Goal: Task Accomplishment & Management: Use online tool/utility

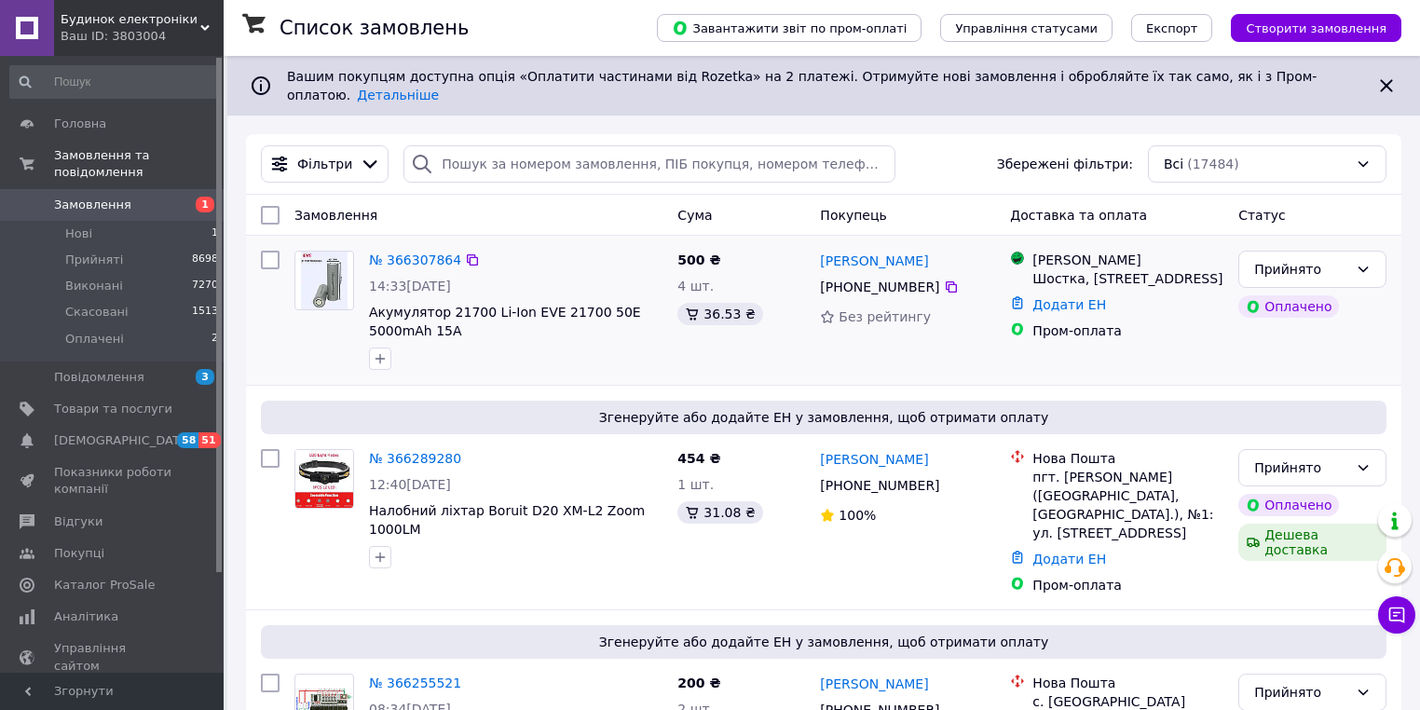
click at [633, 277] on div "14:33[DATE]" at bounding box center [516, 286] width 294 height 19
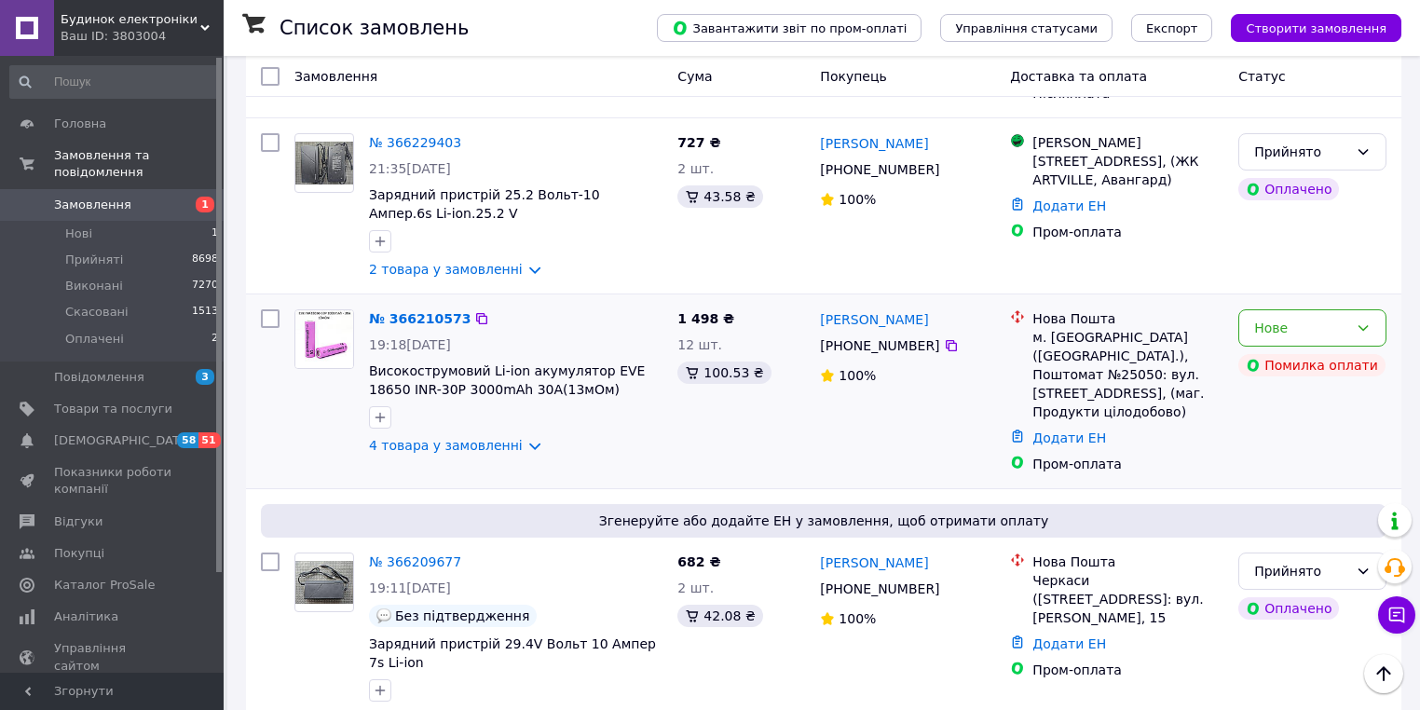
scroll to position [1416, 0]
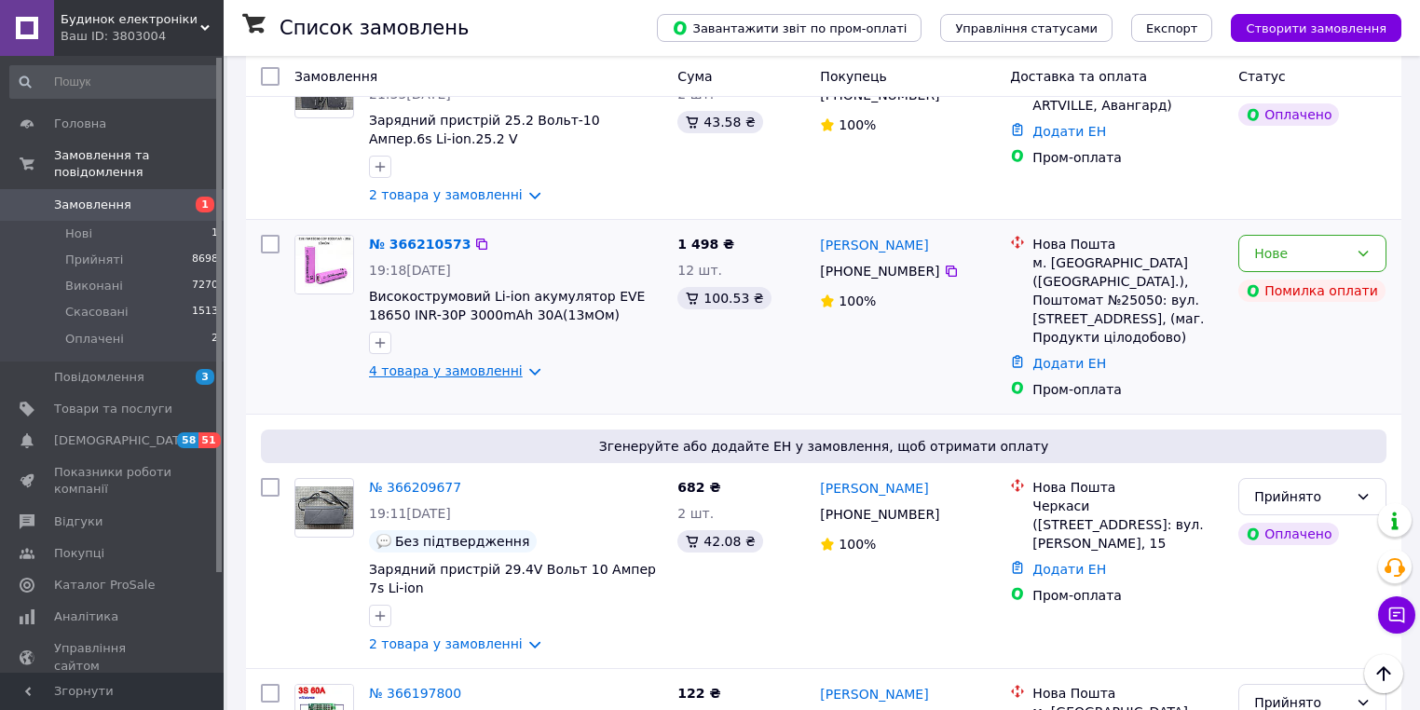
click at [471, 363] on link "4 товара у замовленні" at bounding box center [446, 370] width 154 height 15
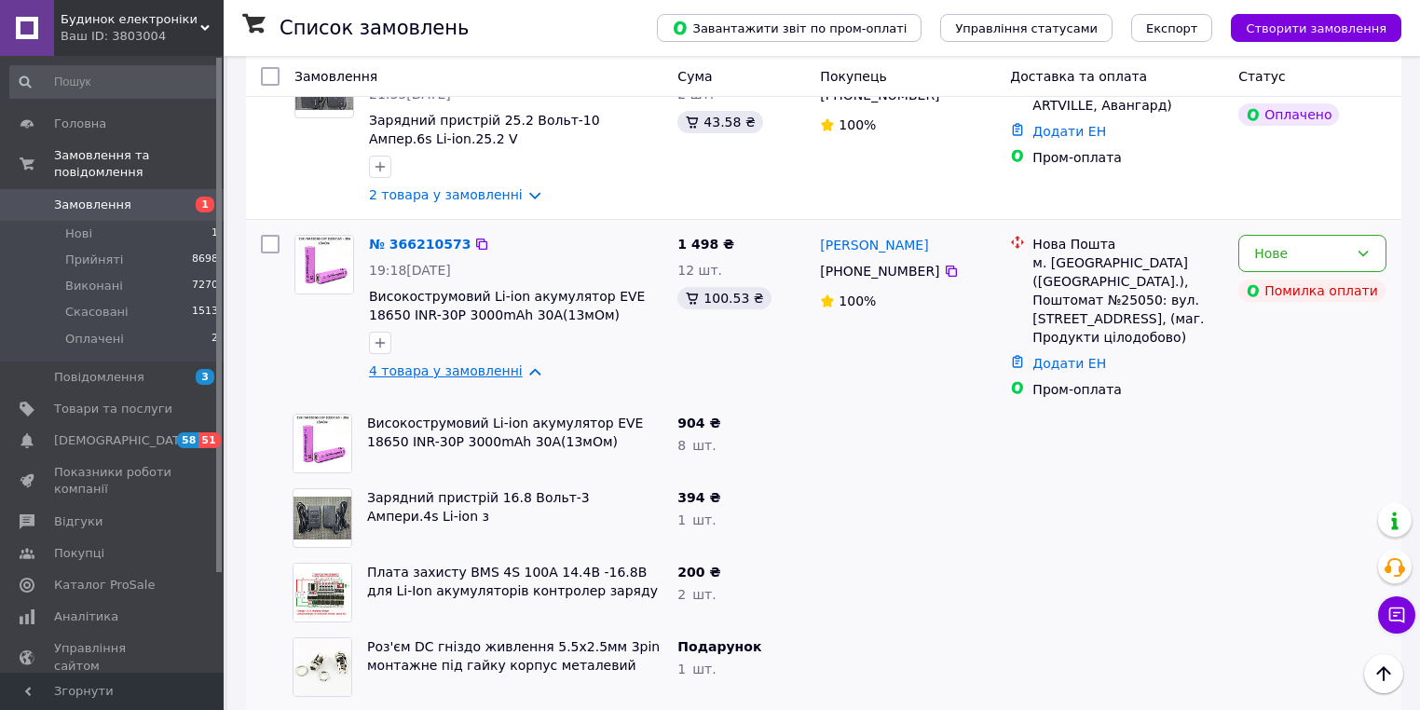
click at [471, 363] on link "4 товара у замовленні" at bounding box center [446, 370] width 154 height 15
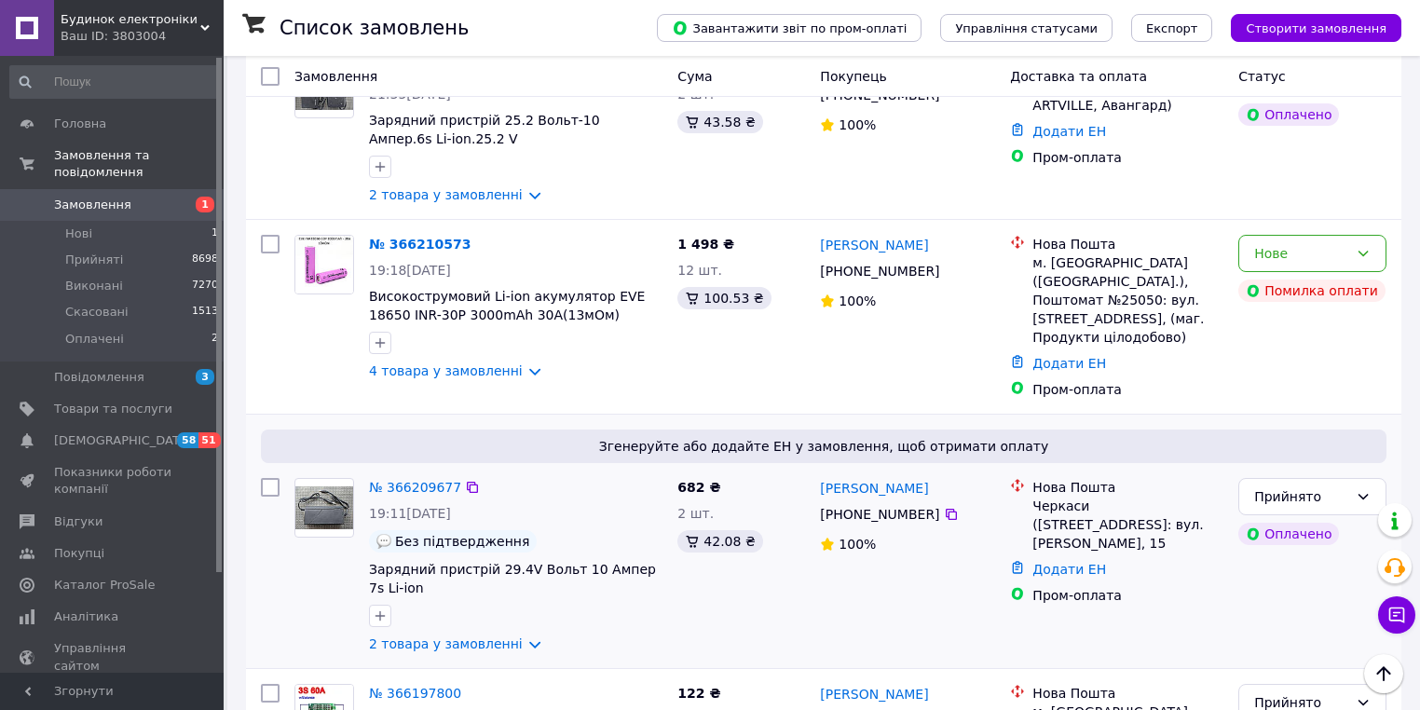
scroll to position [1640, 0]
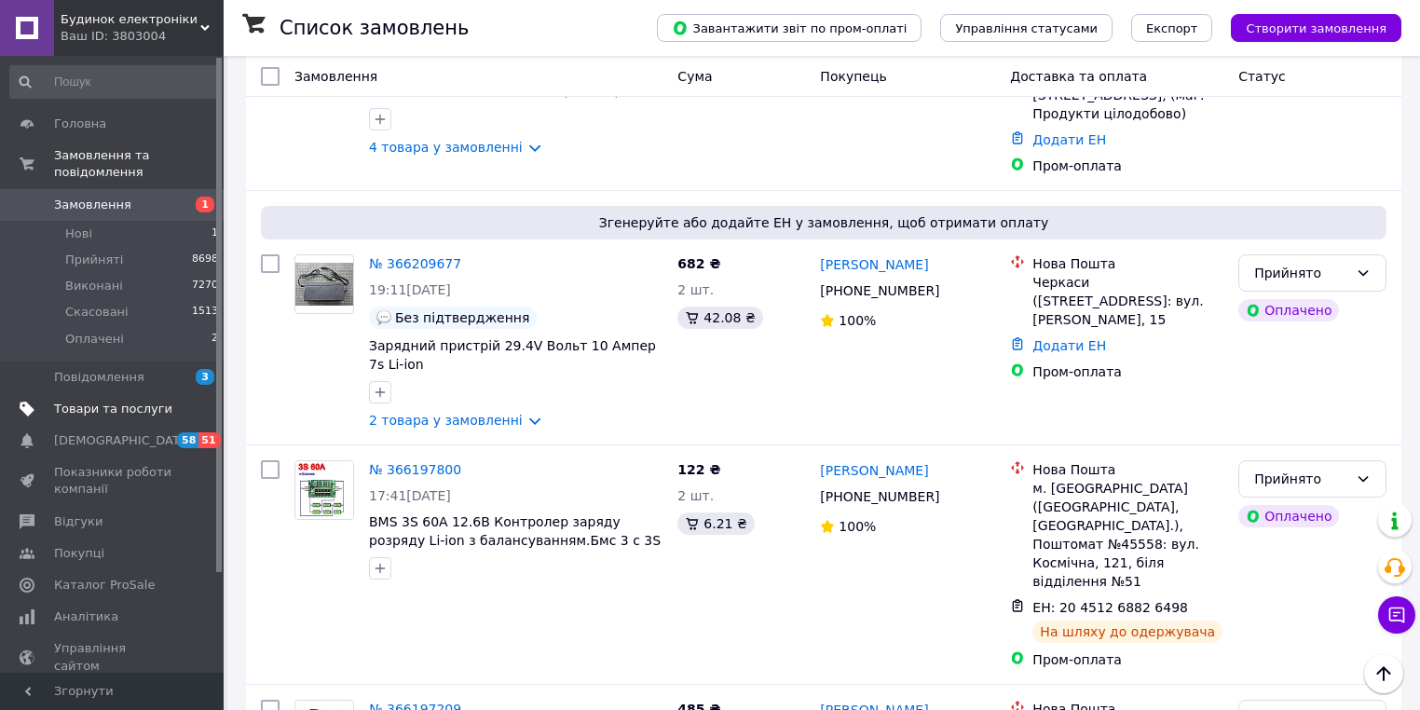
click at [101, 401] on span "Товари та послуги" at bounding box center [113, 409] width 118 height 17
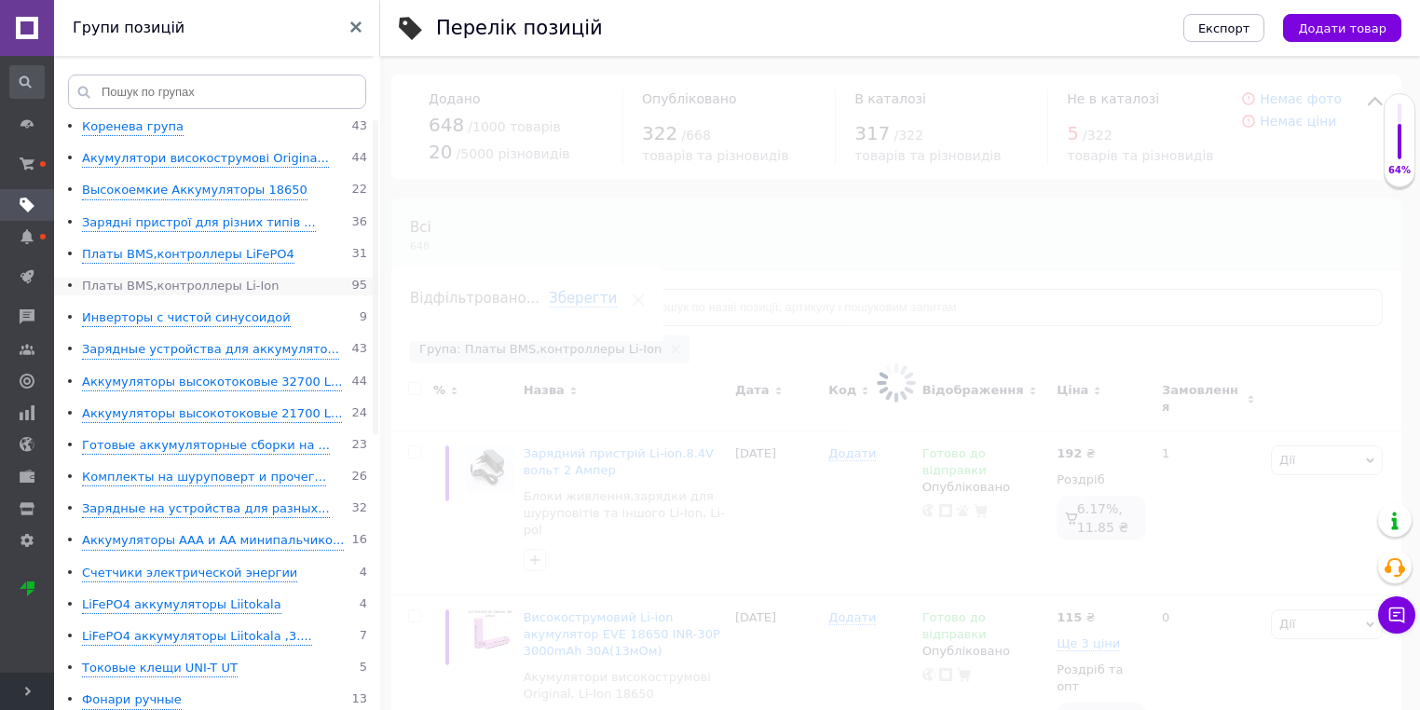
click at [217, 293] on div "Платы BMS,контроллеры Li-Ion" at bounding box center [180, 287] width 197 height 18
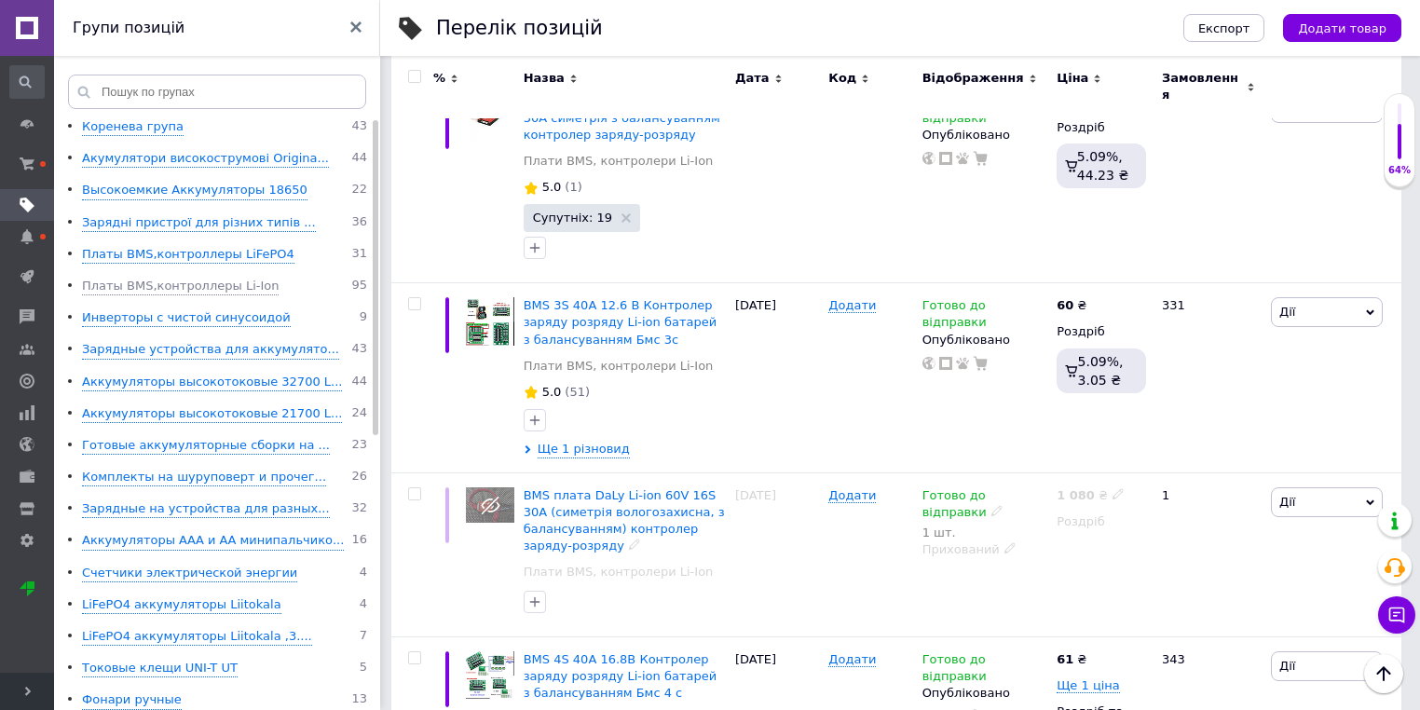
scroll to position [2684, 0]
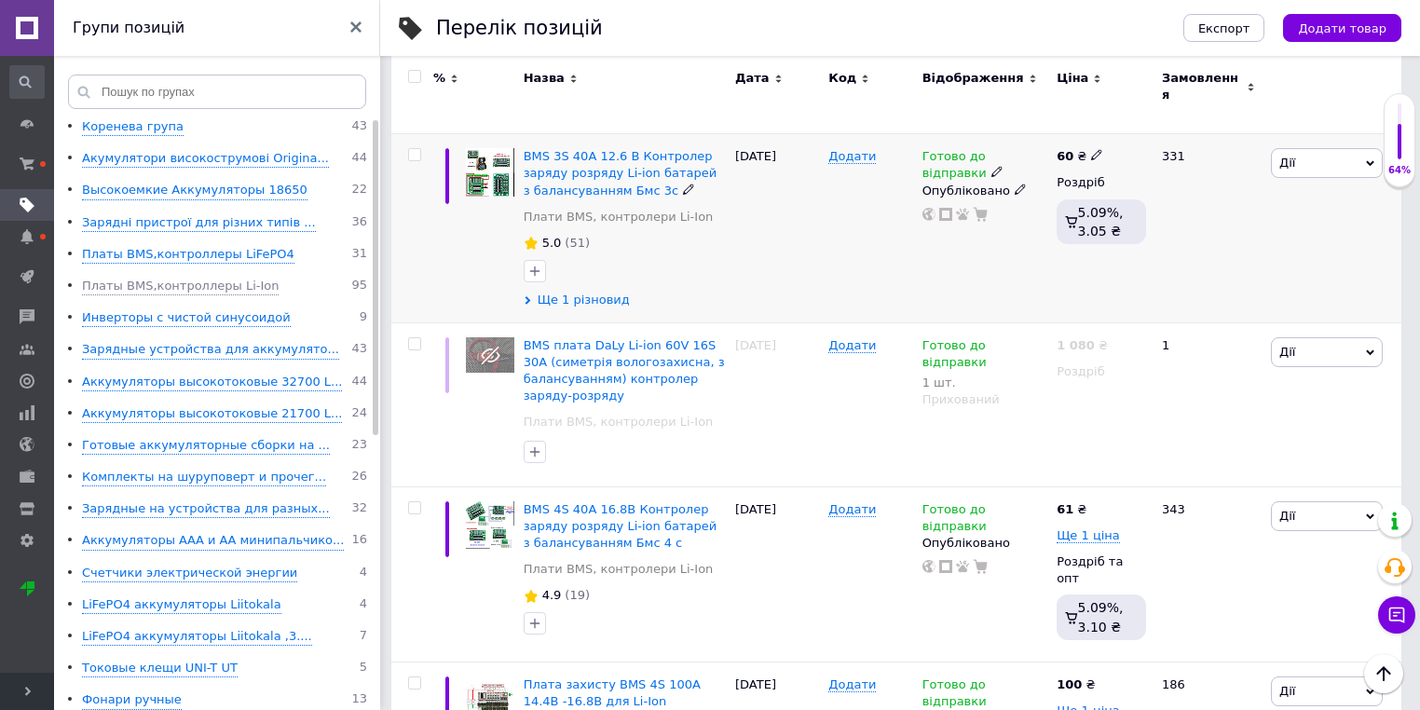
click at [607, 292] on span "Ще 1 різновид" at bounding box center [584, 300] width 92 height 17
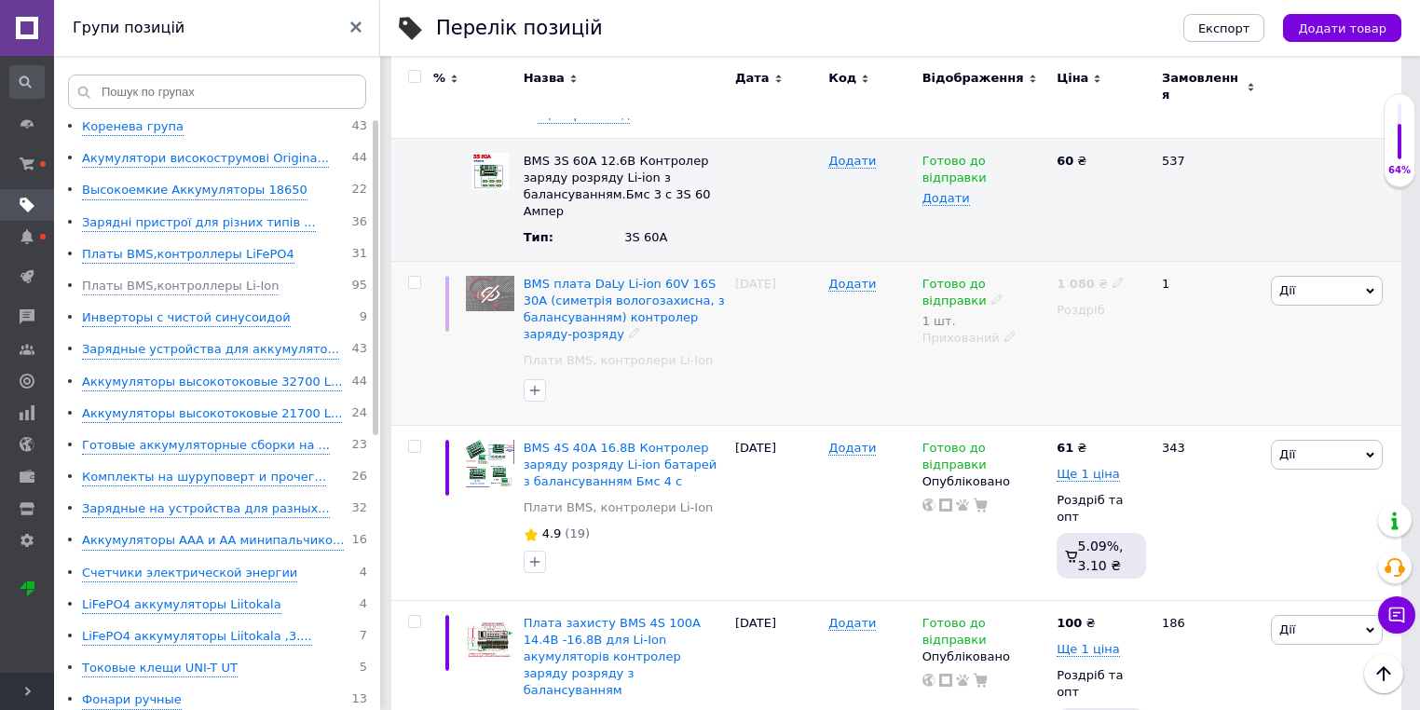
scroll to position [2982, 0]
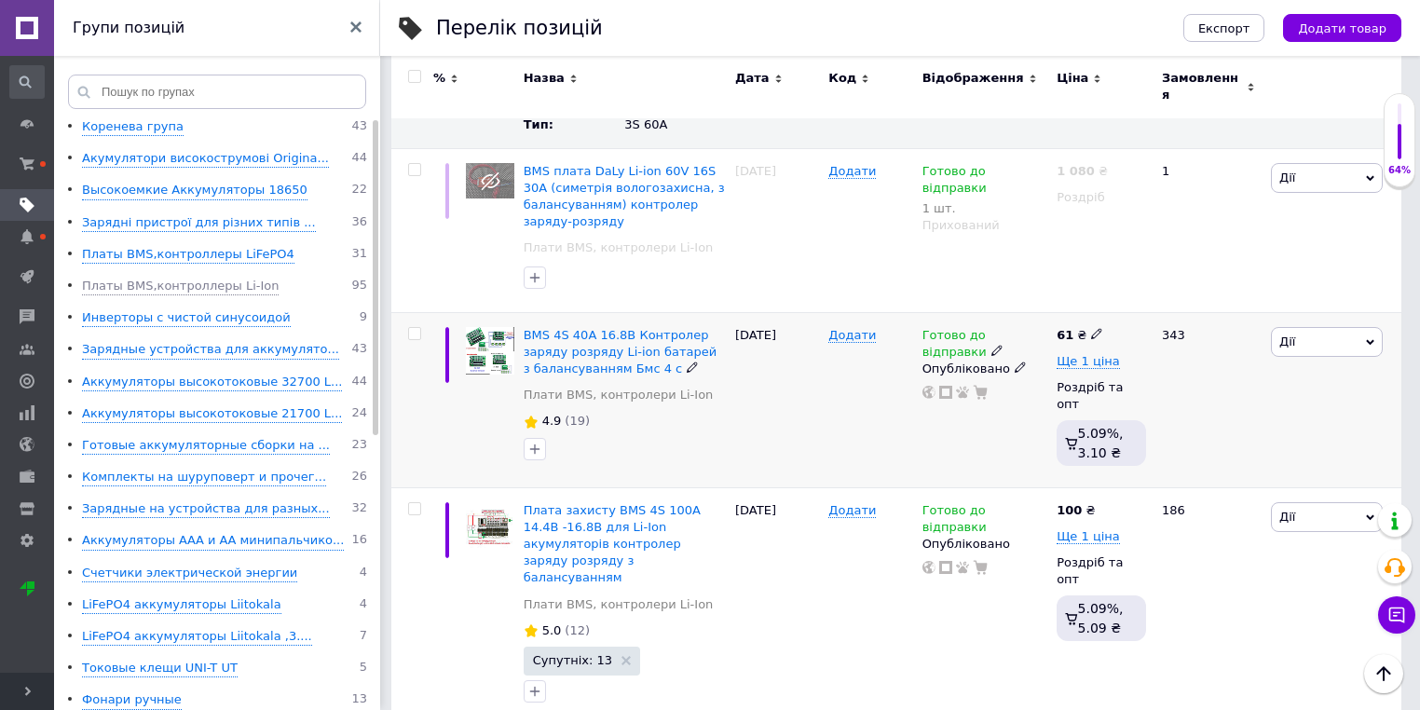
click at [1015, 362] on icon at bounding box center [1020, 367] width 11 height 11
click at [946, 391] on li "Прихований" at bounding box center [980, 404] width 131 height 26
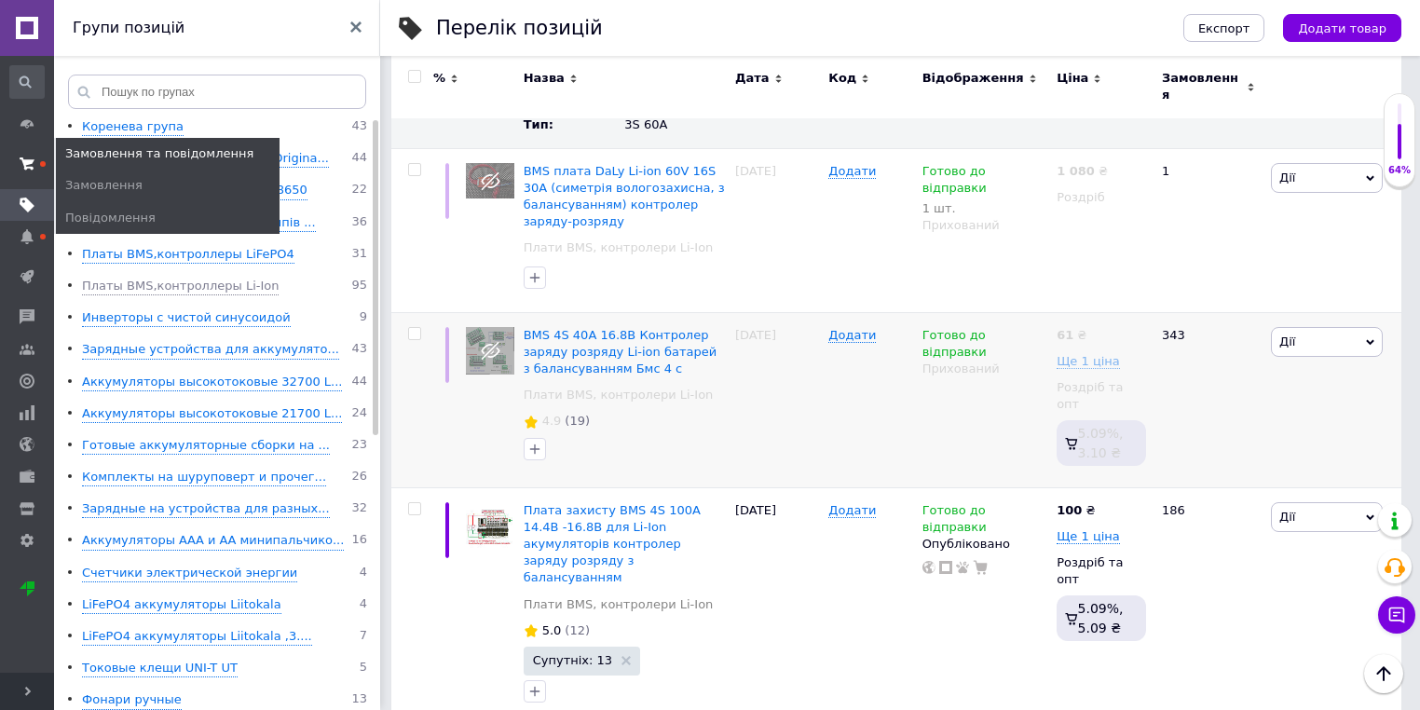
click at [41, 157] on span at bounding box center [27, 164] width 54 height 34
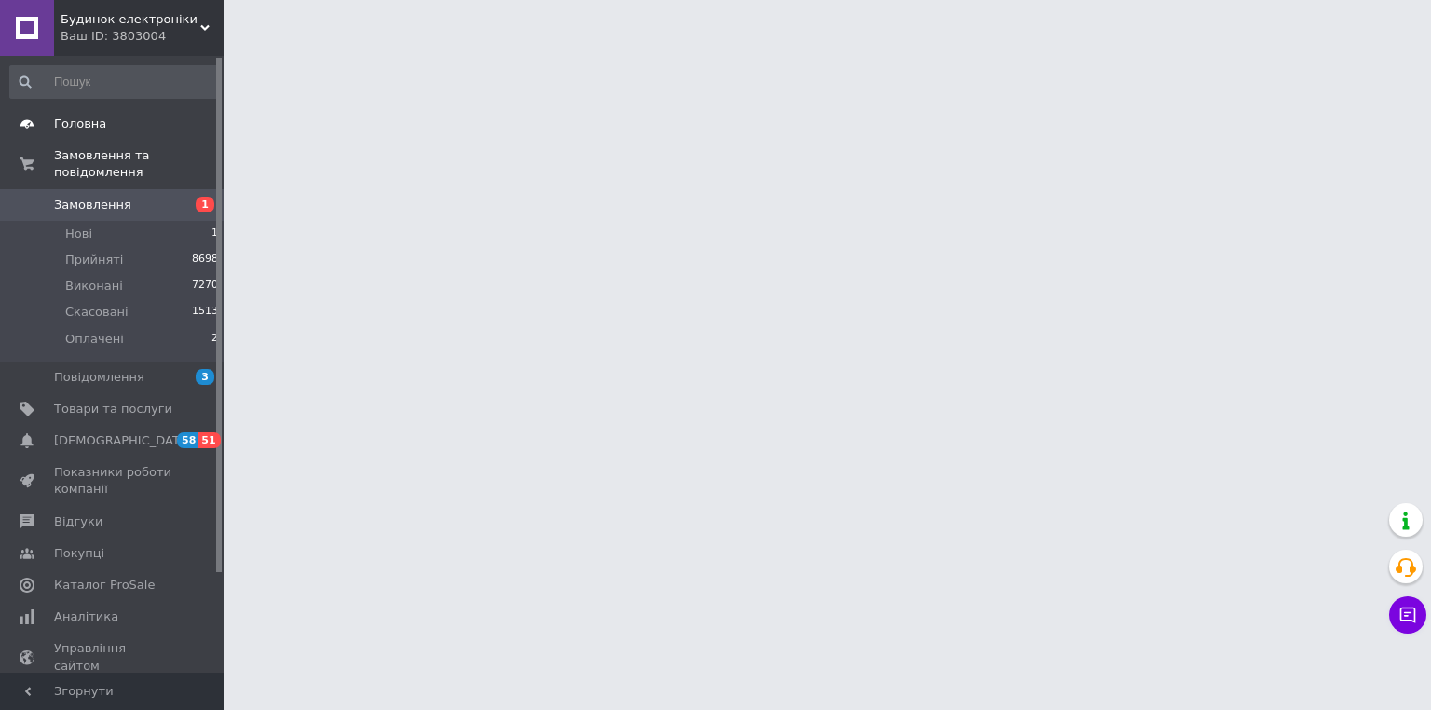
click at [32, 116] on icon at bounding box center [27, 123] width 15 height 15
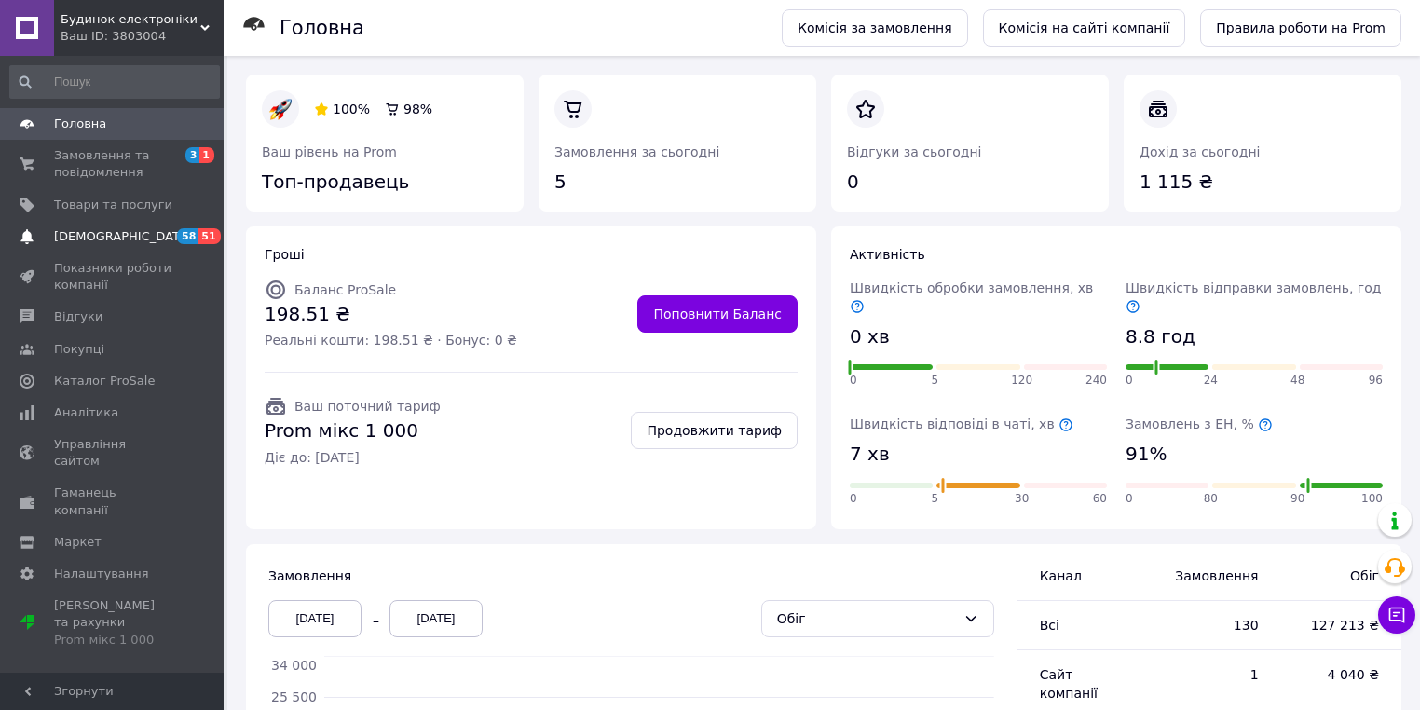
click at [95, 239] on span "[DEMOGRAPHIC_DATA]" at bounding box center [123, 236] width 138 height 17
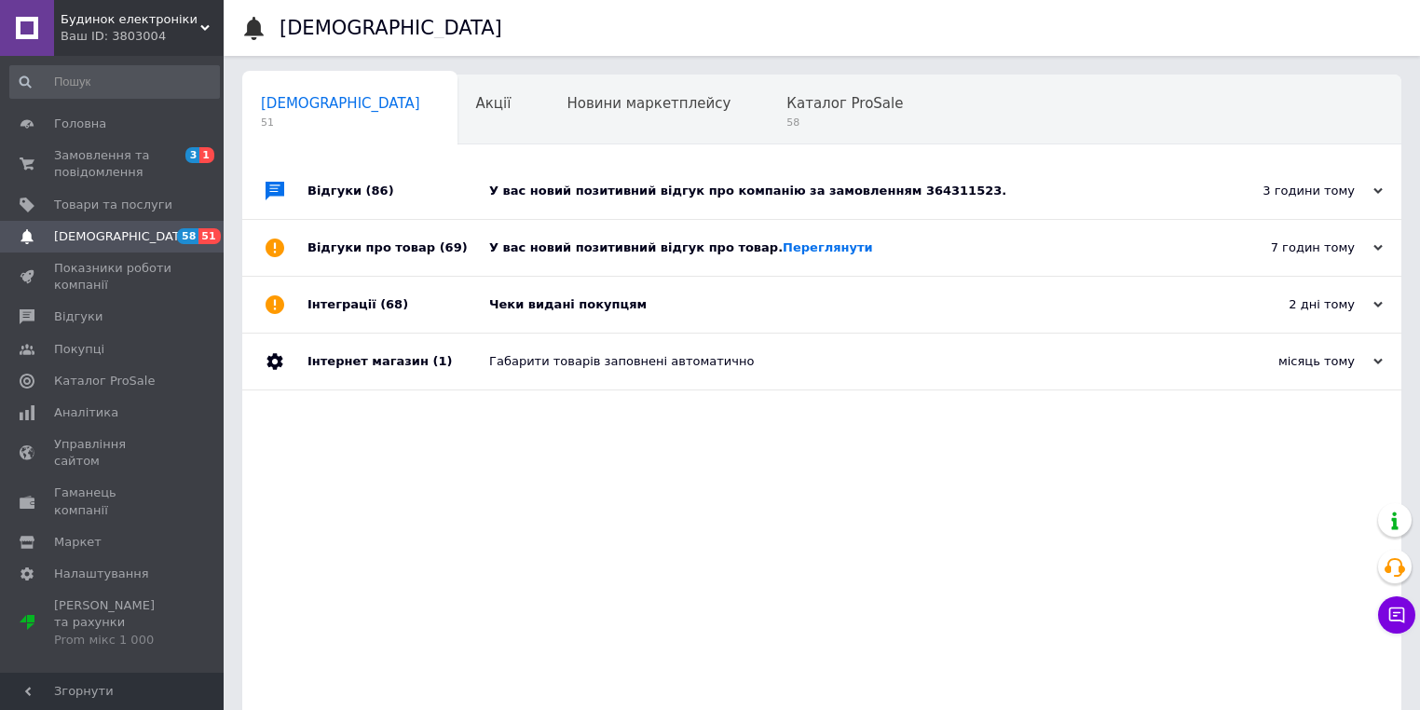
click at [1367, 194] on div "3 години тому" at bounding box center [1289, 191] width 186 height 17
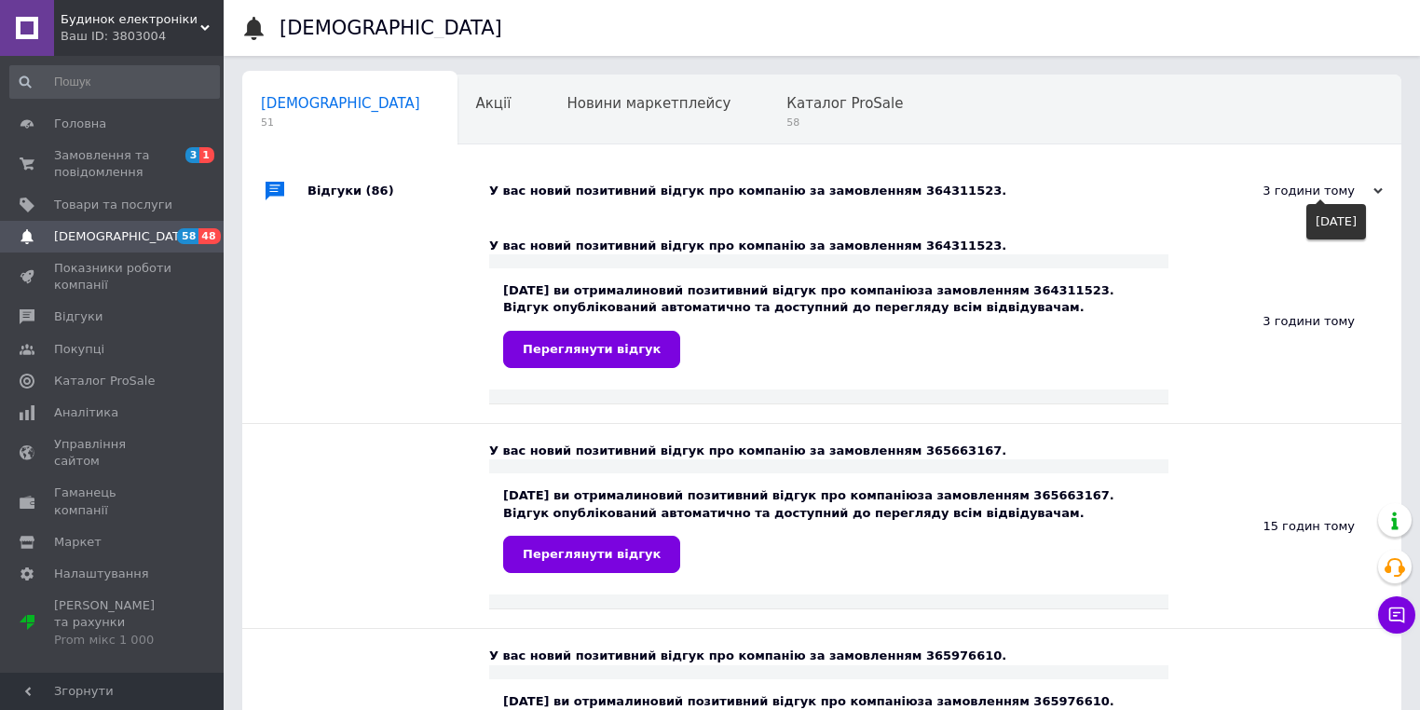
click at [1367, 187] on div "3 години тому" at bounding box center [1289, 191] width 186 height 17
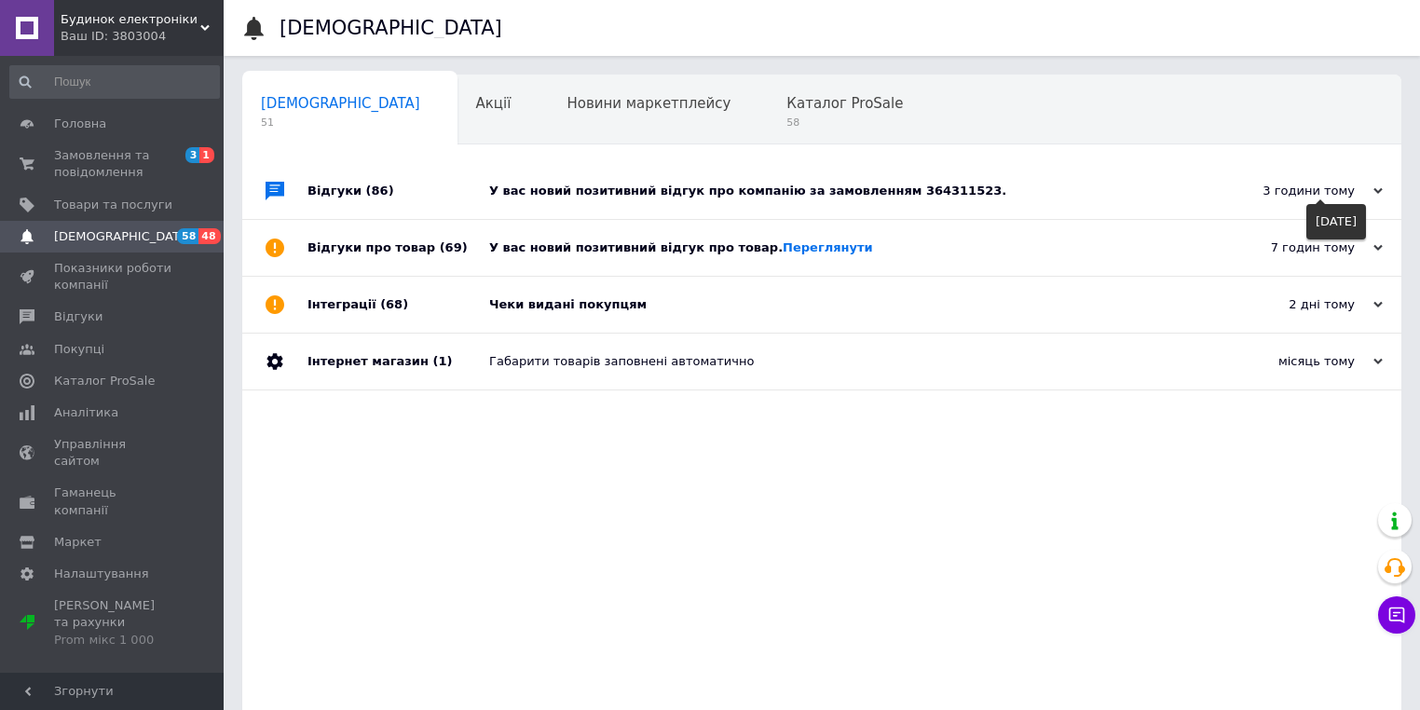
click at [1367, 250] on div "7 годин тому" at bounding box center [1289, 247] width 186 height 17
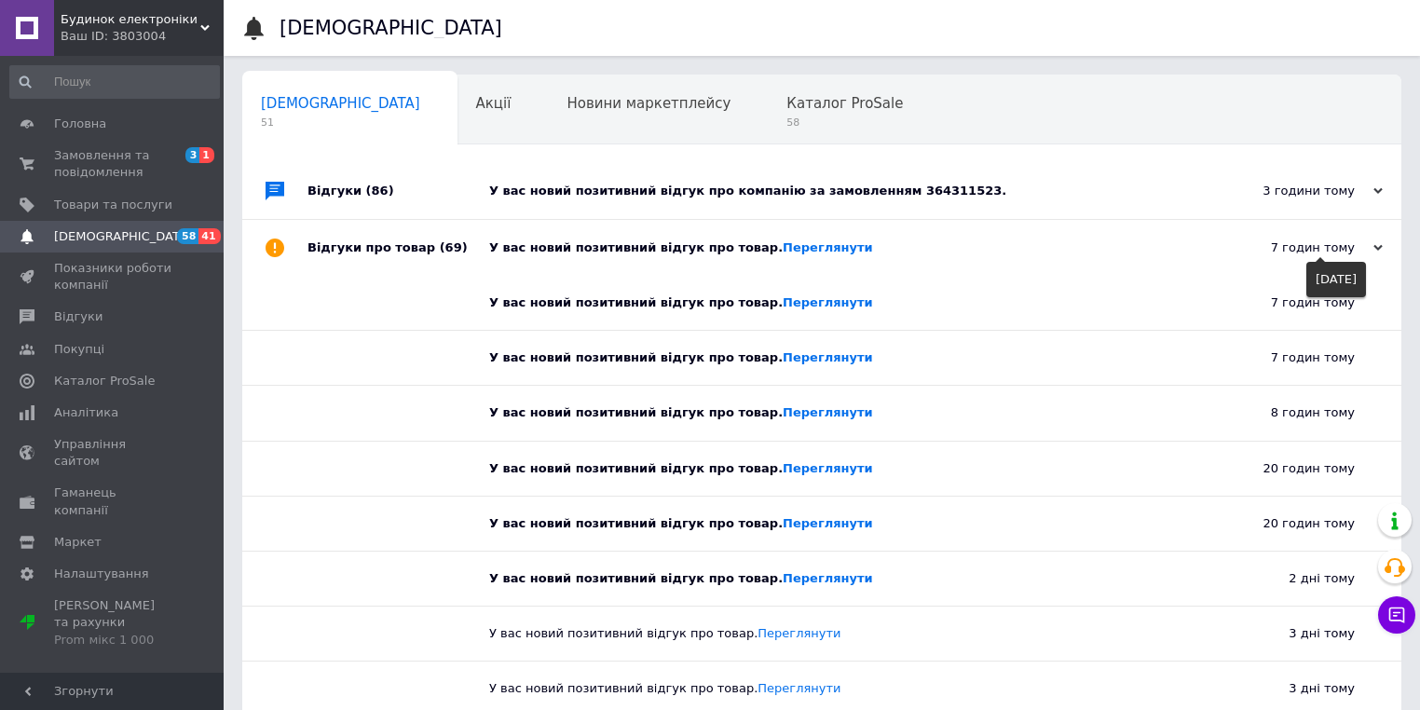
click at [1367, 250] on div "7 годин тому" at bounding box center [1289, 247] width 186 height 17
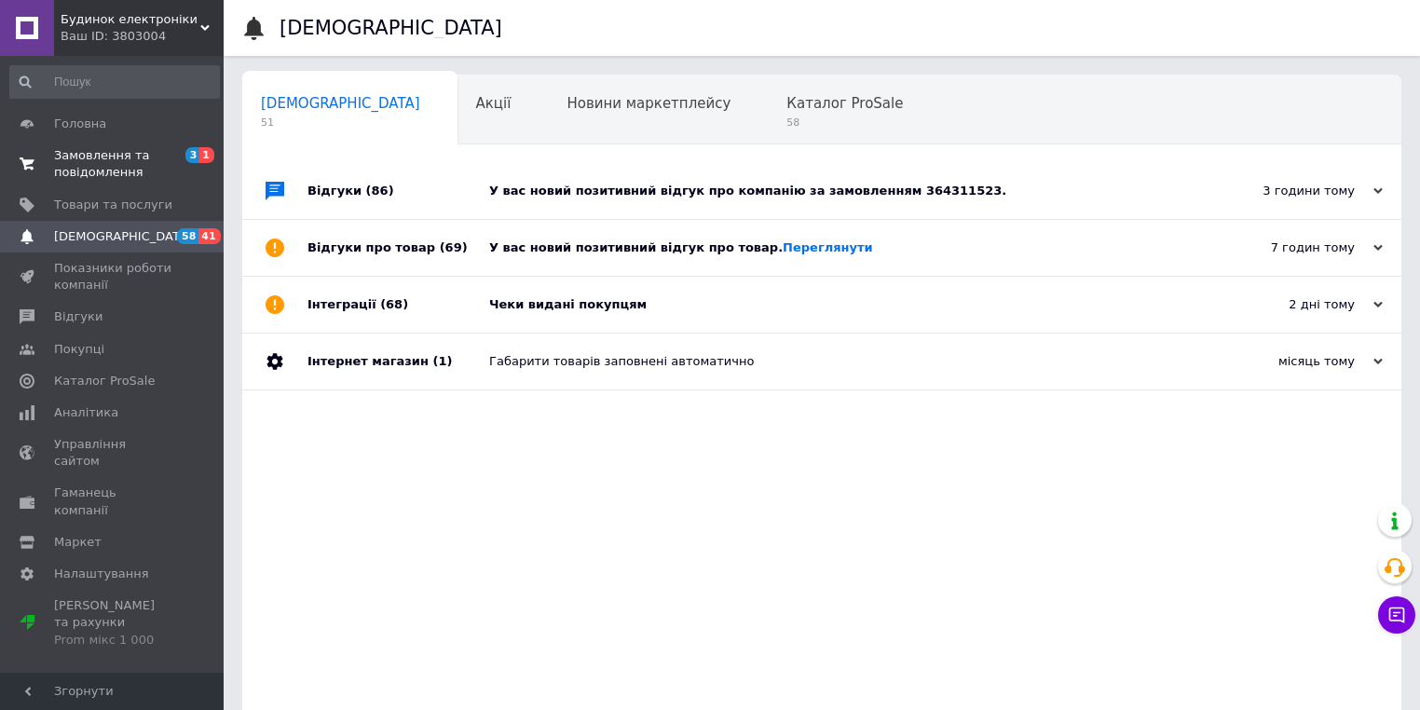
click at [122, 171] on span "Замовлення та повідомлення" at bounding box center [113, 164] width 118 height 34
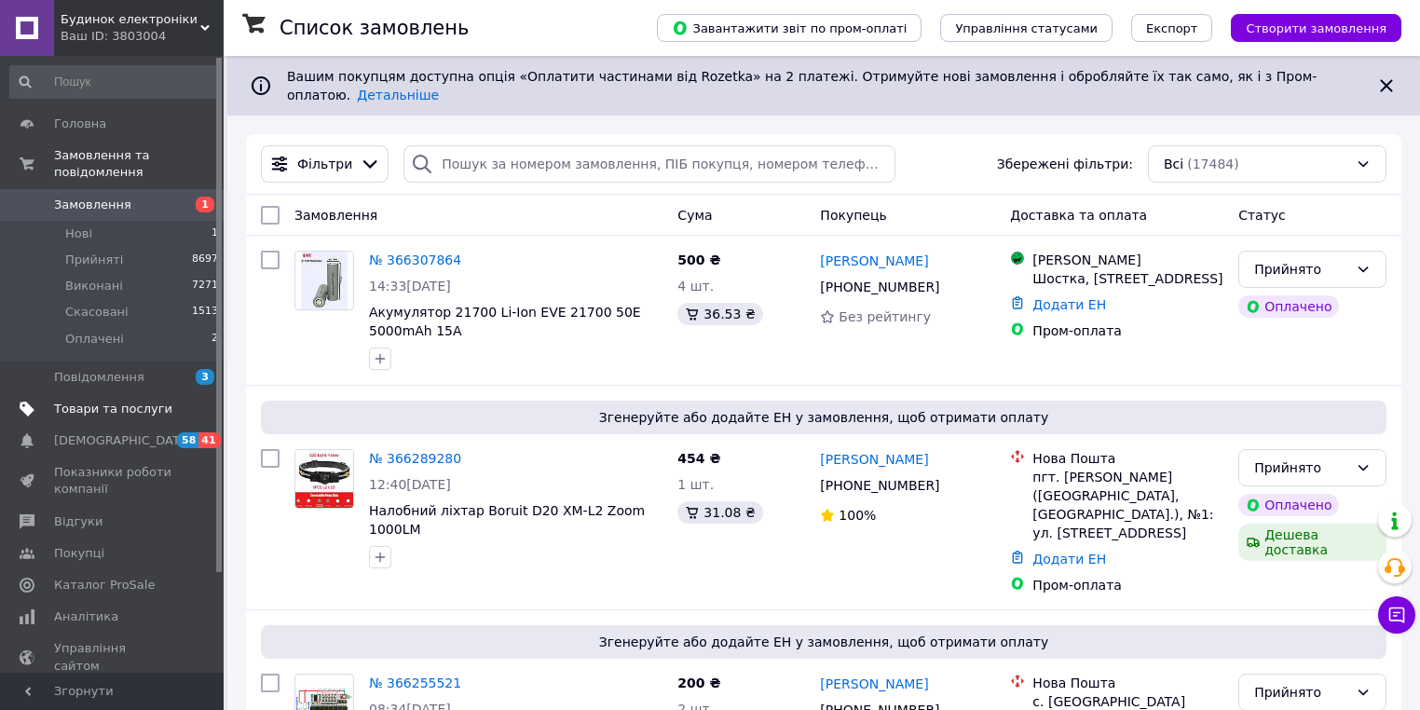
click at [110, 401] on span "Товари та послуги" at bounding box center [113, 409] width 118 height 17
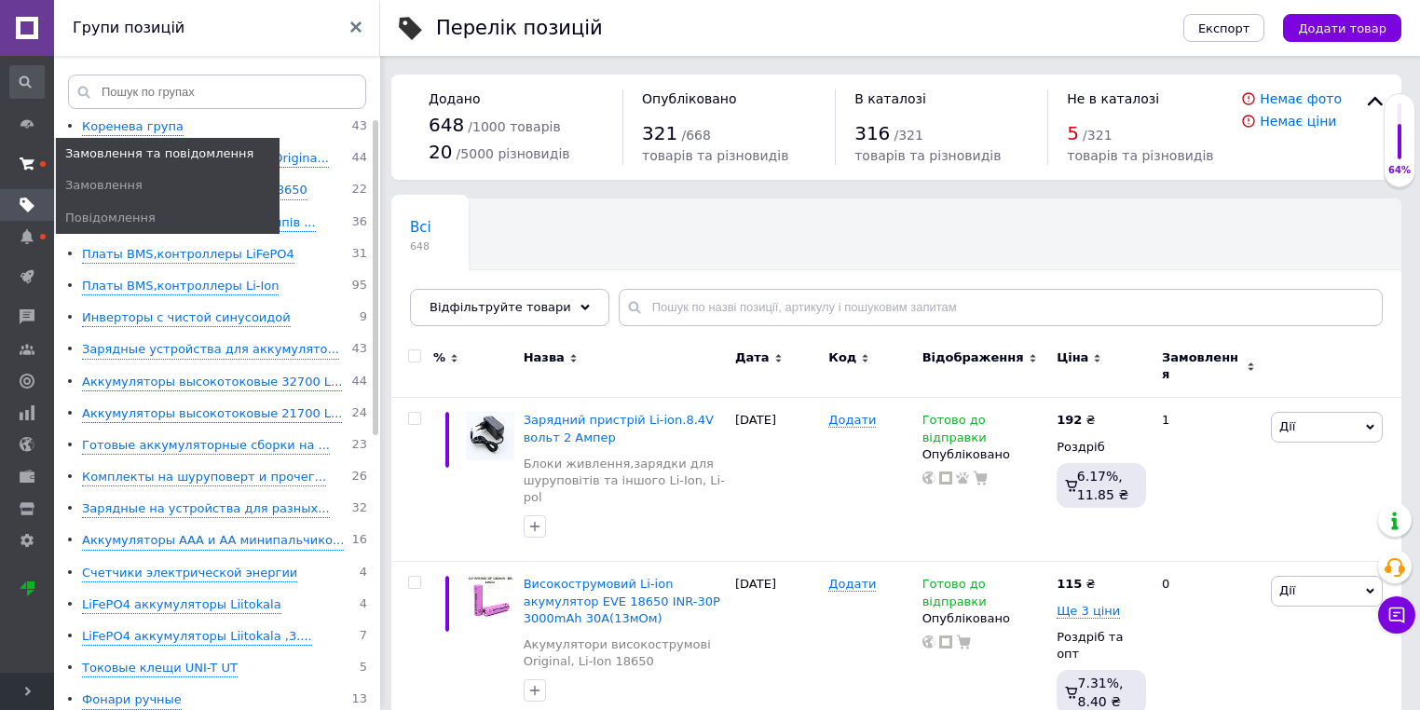
click at [38, 157] on span at bounding box center [27, 164] width 54 height 34
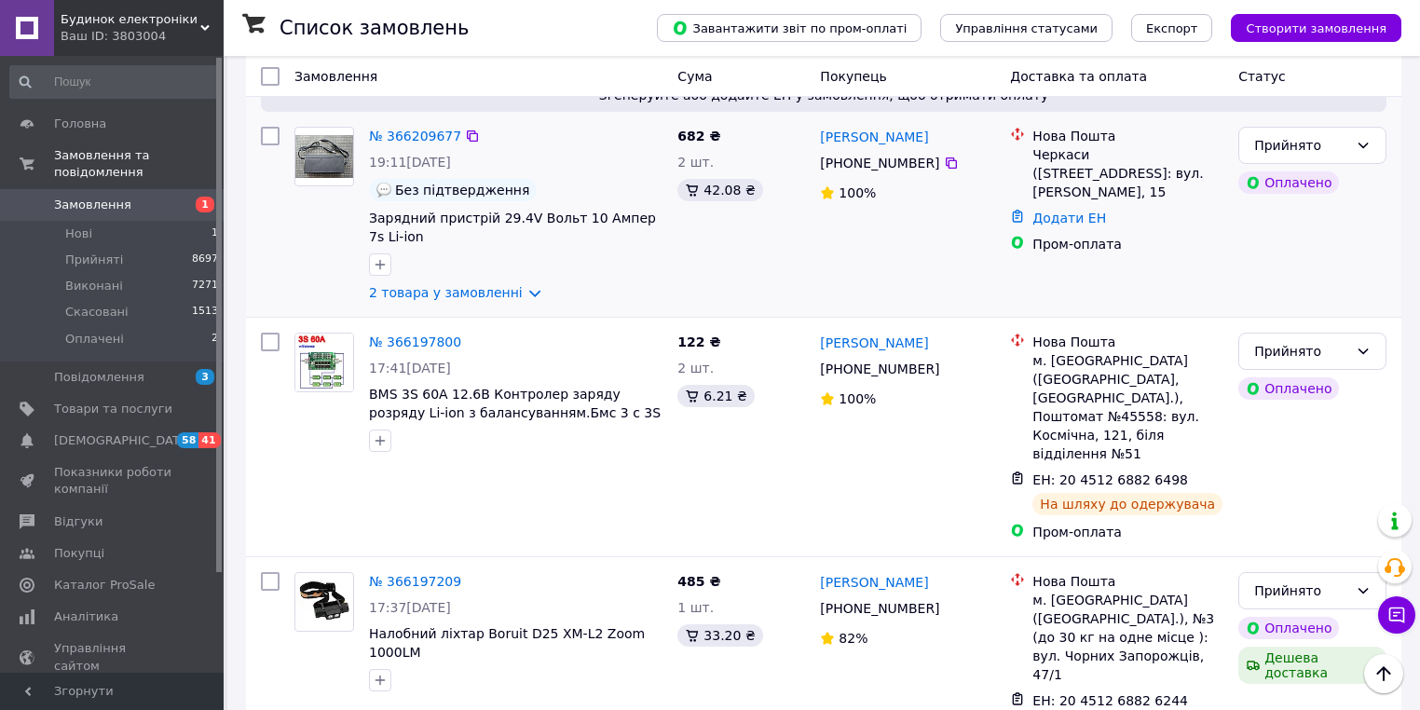
scroll to position [1864, 0]
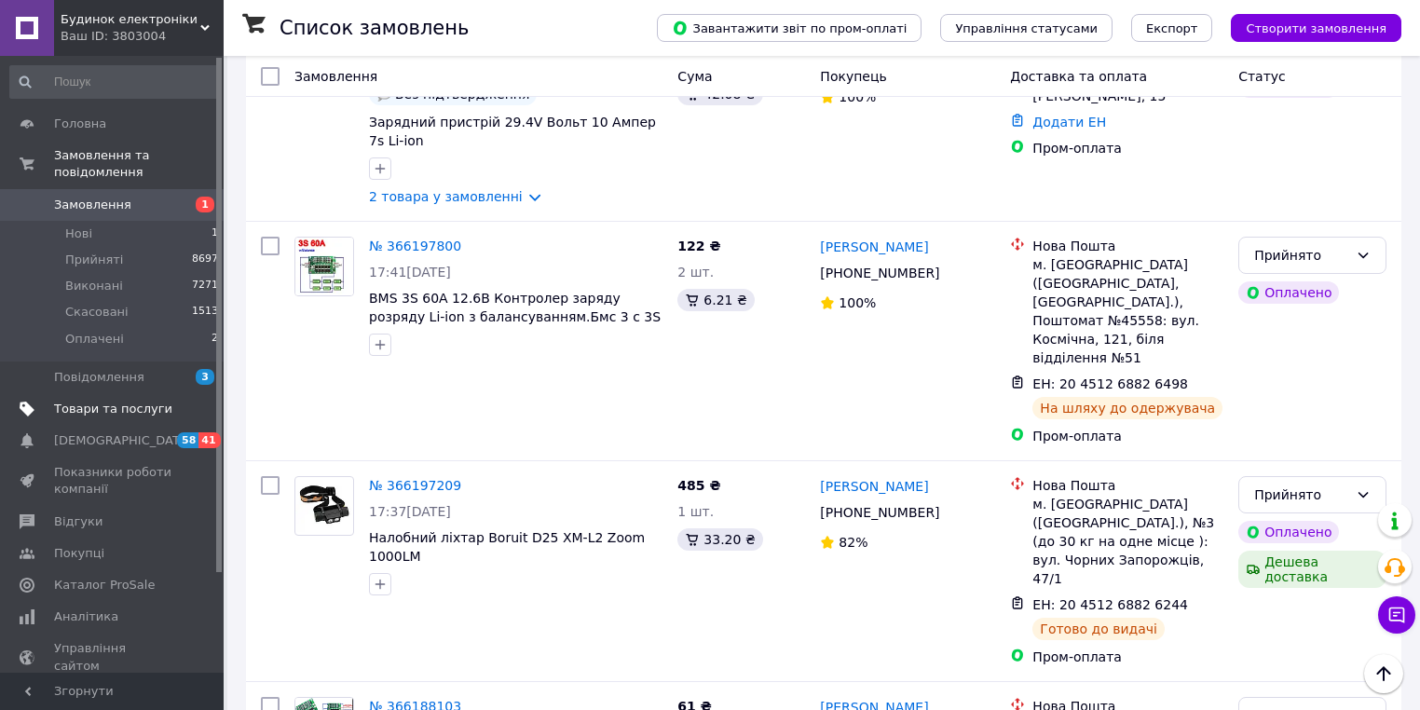
click at [117, 401] on span "Товари та послуги" at bounding box center [113, 409] width 118 height 17
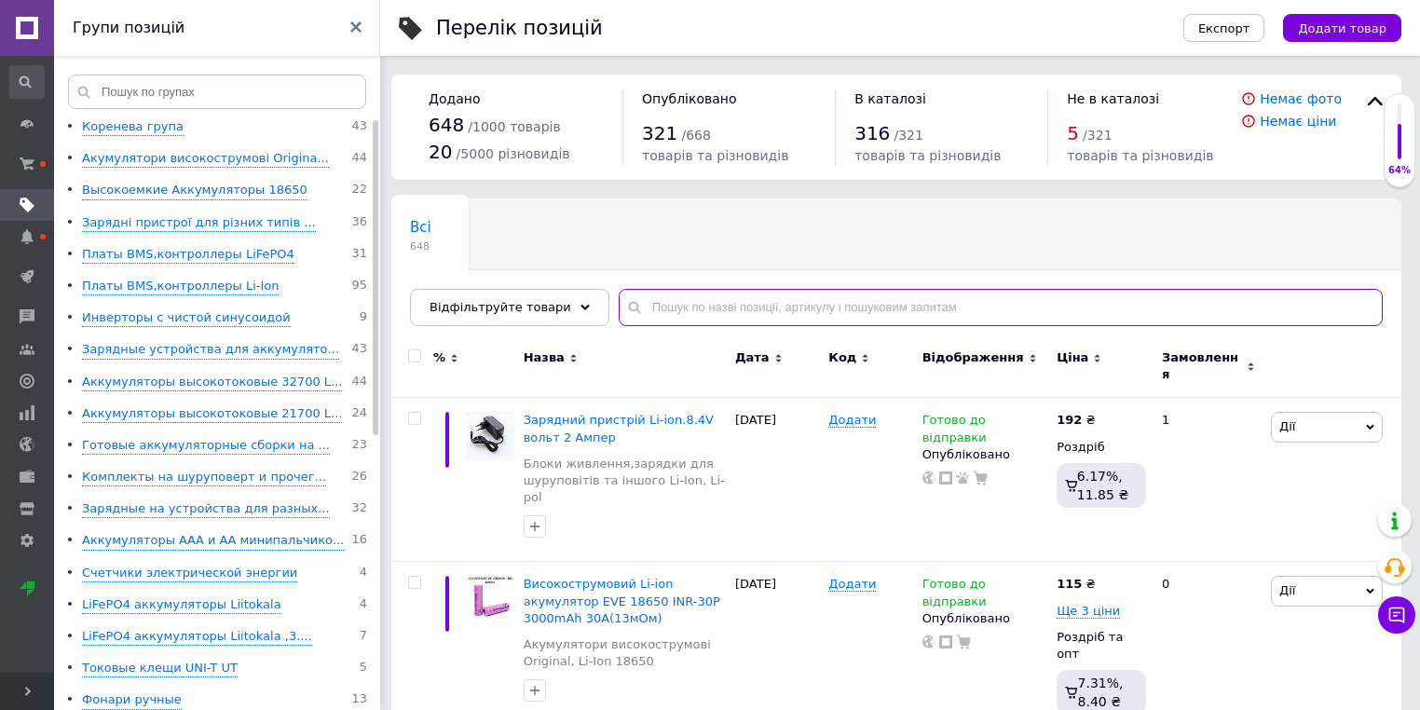
click at [688, 302] on input "text" at bounding box center [1001, 307] width 764 height 37
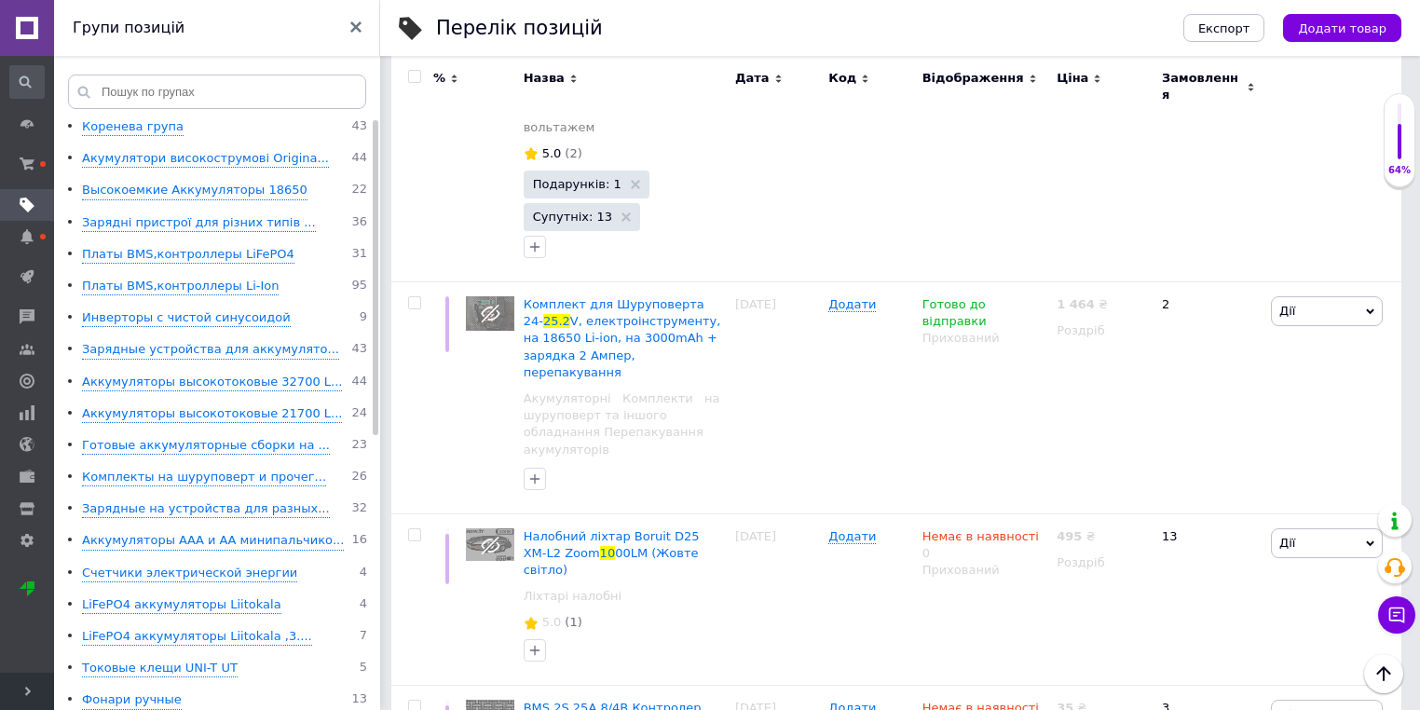
scroll to position [3995, 0]
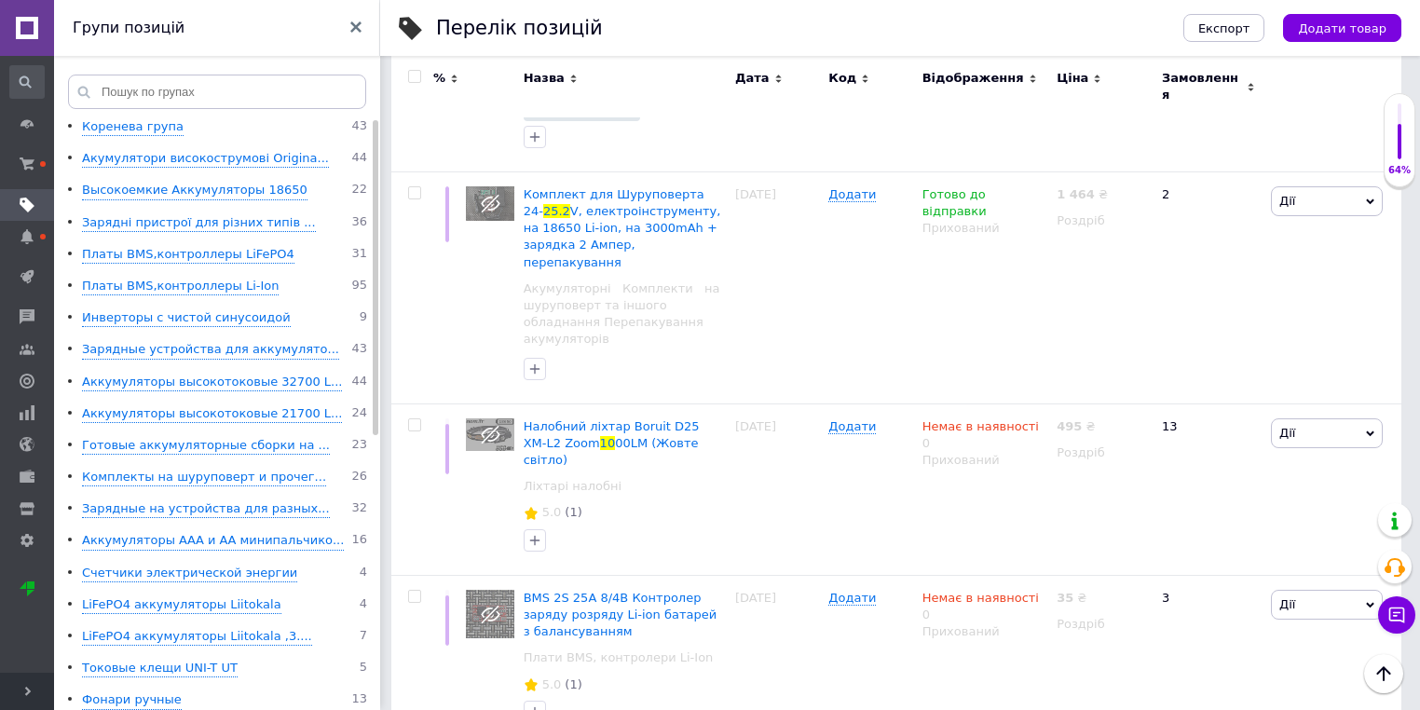
type input "25.2 10"
drag, startPoint x: 676, startPoint y: 489, endPoint x: 976, endPoint y: 440, distance: 304.1
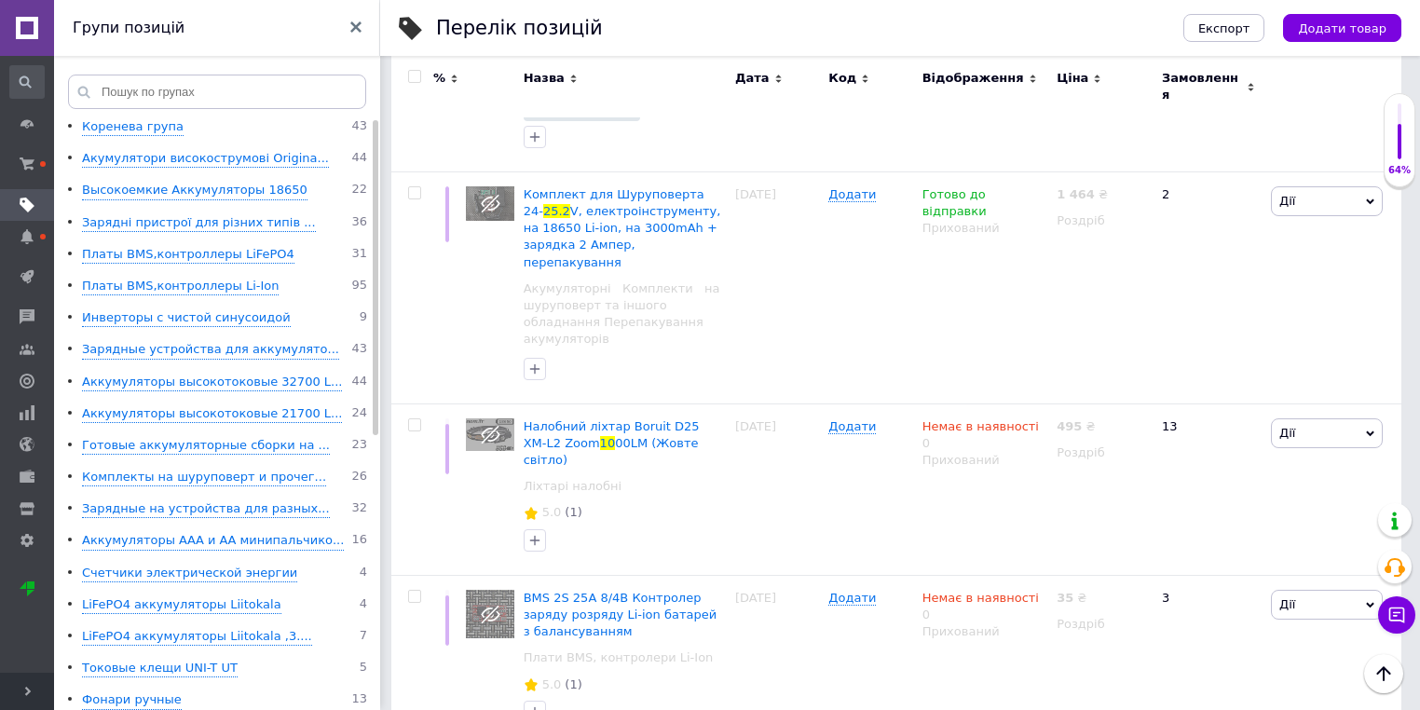
scroll to position [3919, 0]
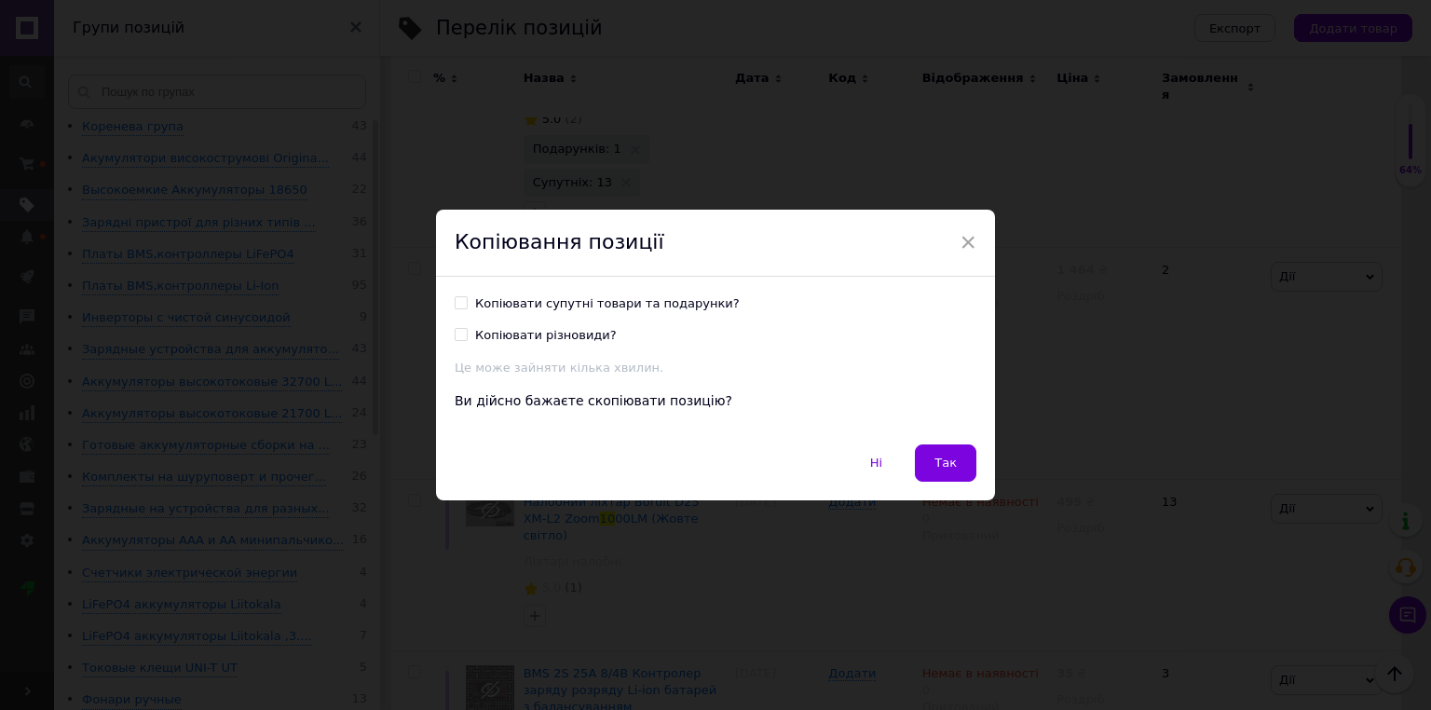
drag, startPoint x: 462, startPoint y: 302, endPoint x: 461, endPoint y: 343, distance: 41.0
click at [462, 303] on input "Копіювати супутні товари та подарунки?" at bounding box center [461, 302] width 12 height 12
checkbox input "true"
click at [461, 345] on div "Копіювати супутні товари та подарунки? Копіювати різновиди? Це може зайняти кіл…" at bounding box center [716, 336] width 522 height 82
click at [468, 333] on label "Копіювати різновиди?" at bounding box center [536, 335] width 162 height 17
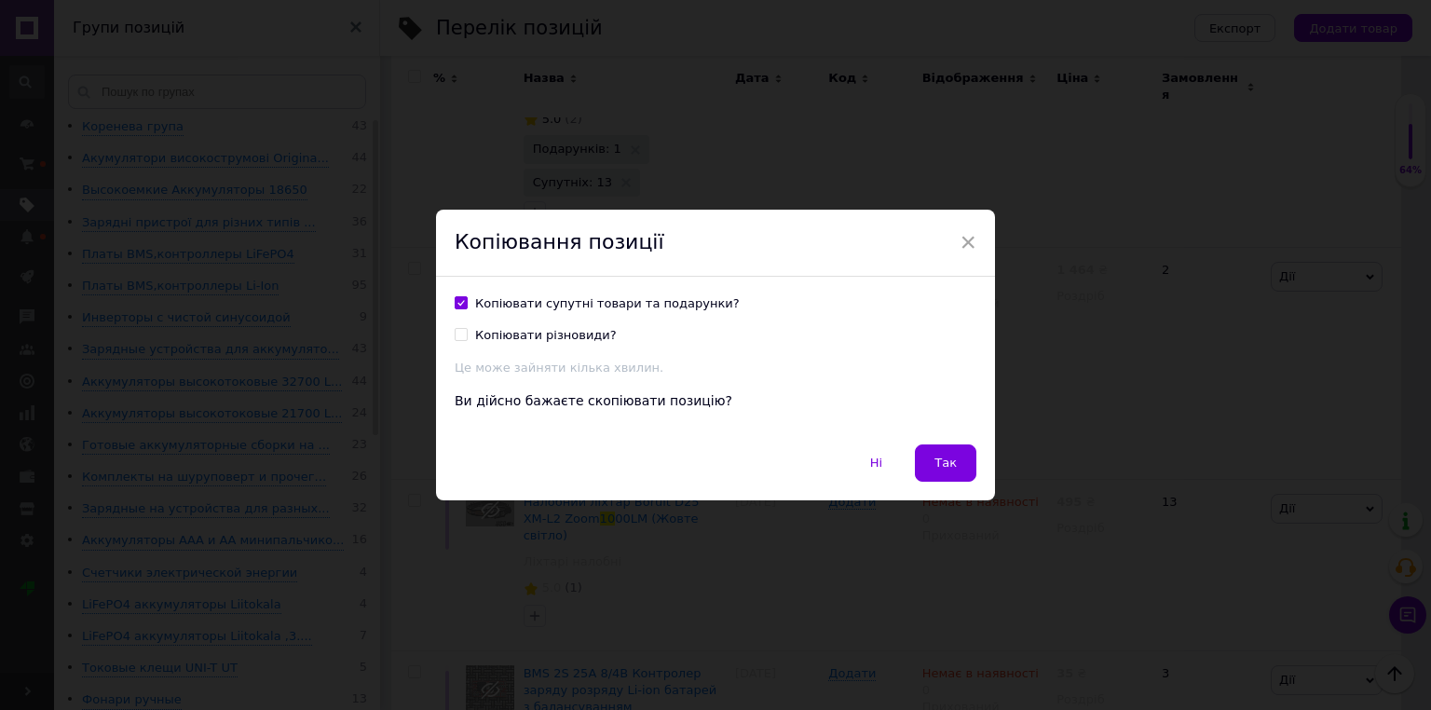
click at [467, 333] on input "Копіювати різновиди?" at bounding box center [461, 334] width 12 height 12
checkbox input "true"
click at [939, 458] on span "Так" at bounding box center [946, 463] width 22 height 14
